Goal: Find specific page/section: Find specific page/section

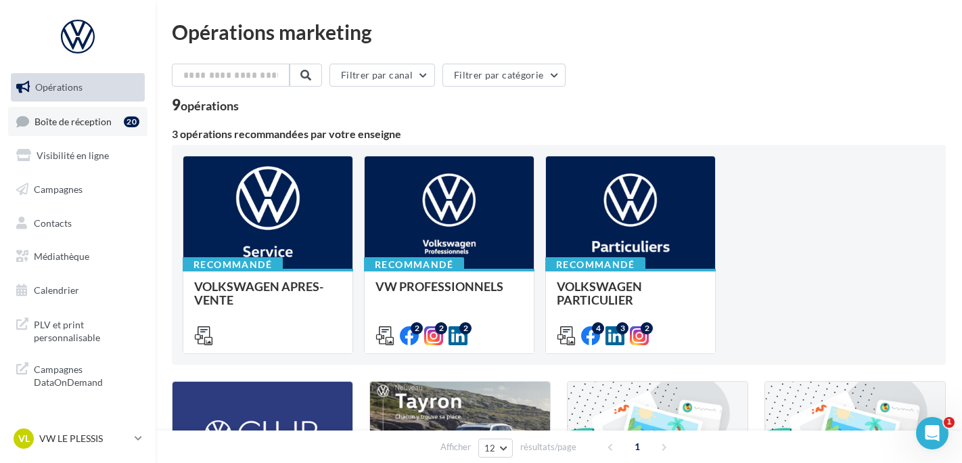
click at [79, 128] on link "Boîte de réception 20" at bounding box center [77, 121] width 139 height 29
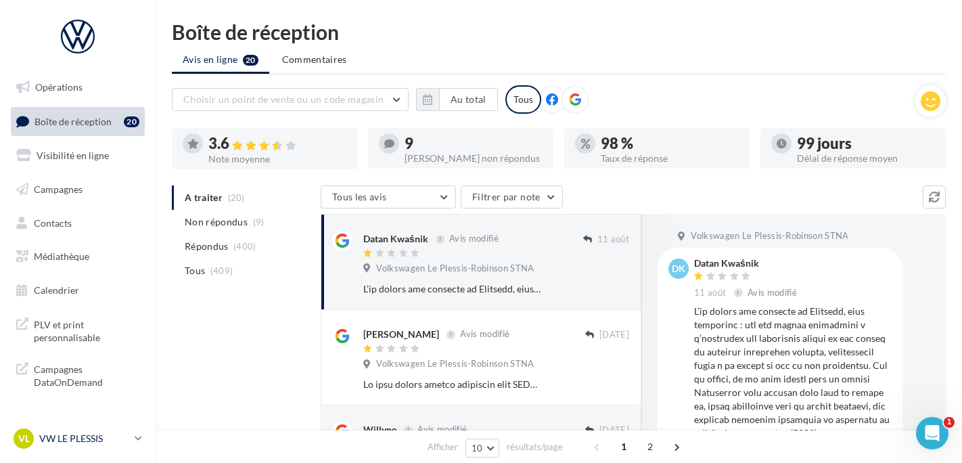
drag, startPoint x: 98, startPoint y: 450, endPoint x: 105, endPoint y: 447, distance: 7.6
click at [99, 450] on link "VL VW LE PLESSIS vw-lep-ale" at bounding box center [78, 438] width 134 height 26
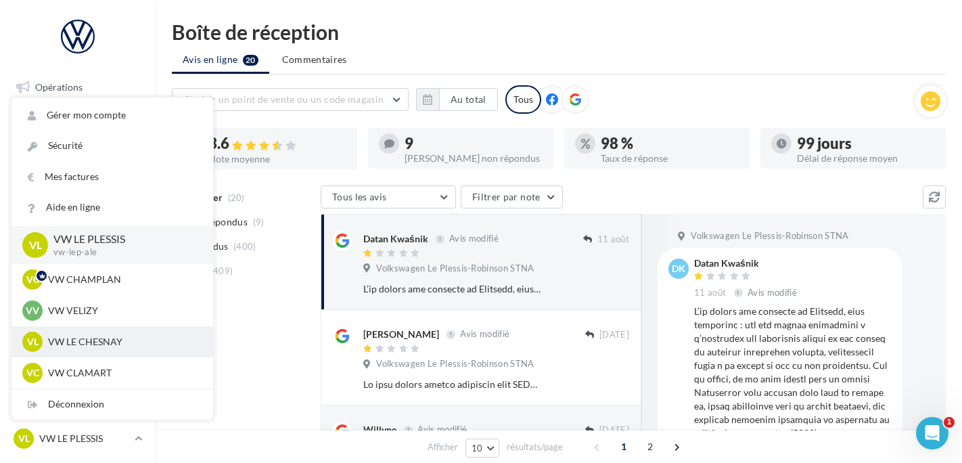
click at [124, 343] on p "VW LE CHESNAY" at bounding box center [122, 342] width 149 height 14
